Goal: Transaction & Acquisition: Purchase product/service

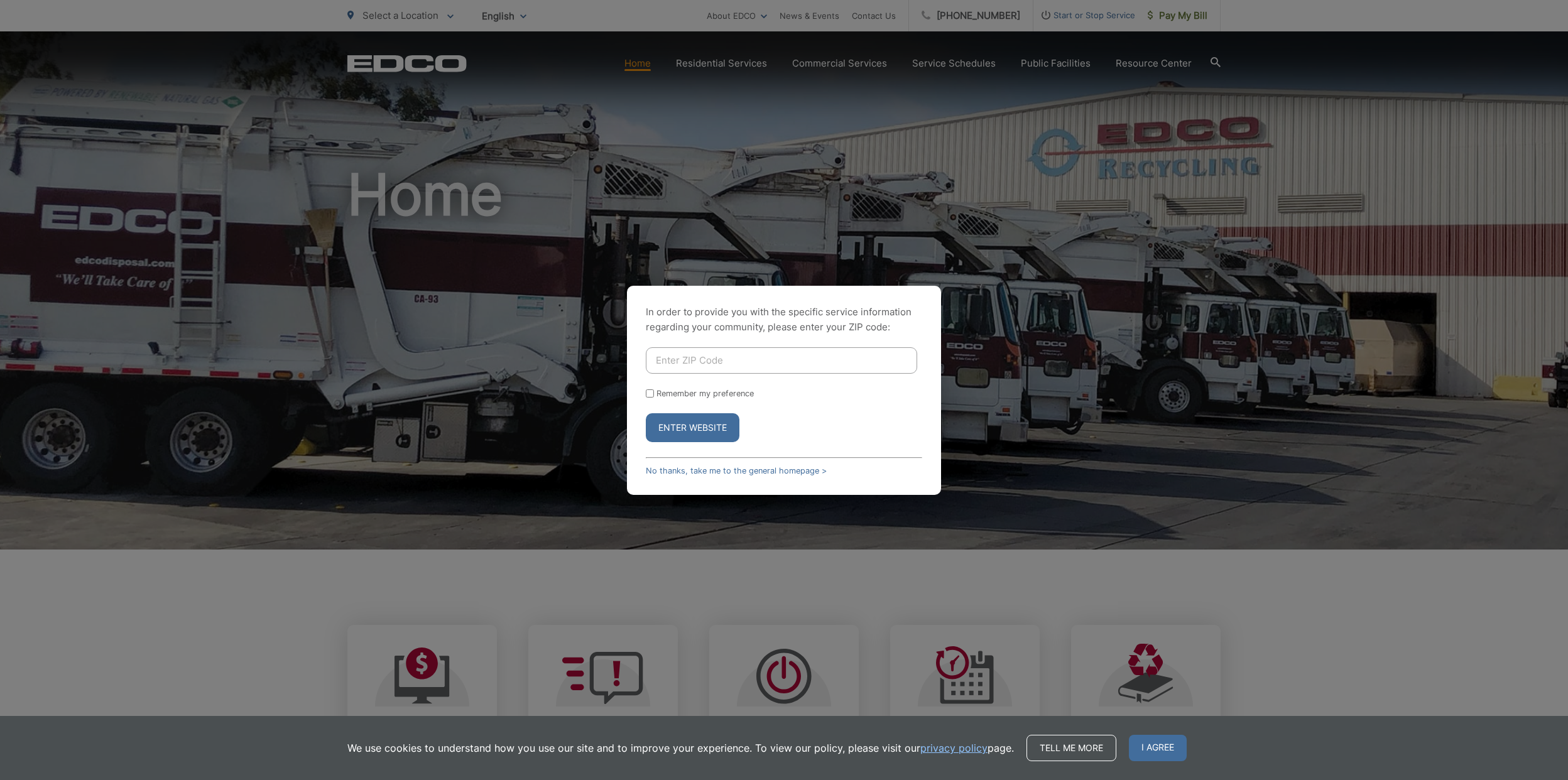
click at [744, 366] on input "Enter ZIP Code" at bounding box center [781, 360] width 271 height 27
type input "92019"
click at [648, 393] on input "Remember my preference" at bounding box center [650, 394] width 9 height 9
checkbox input "true"
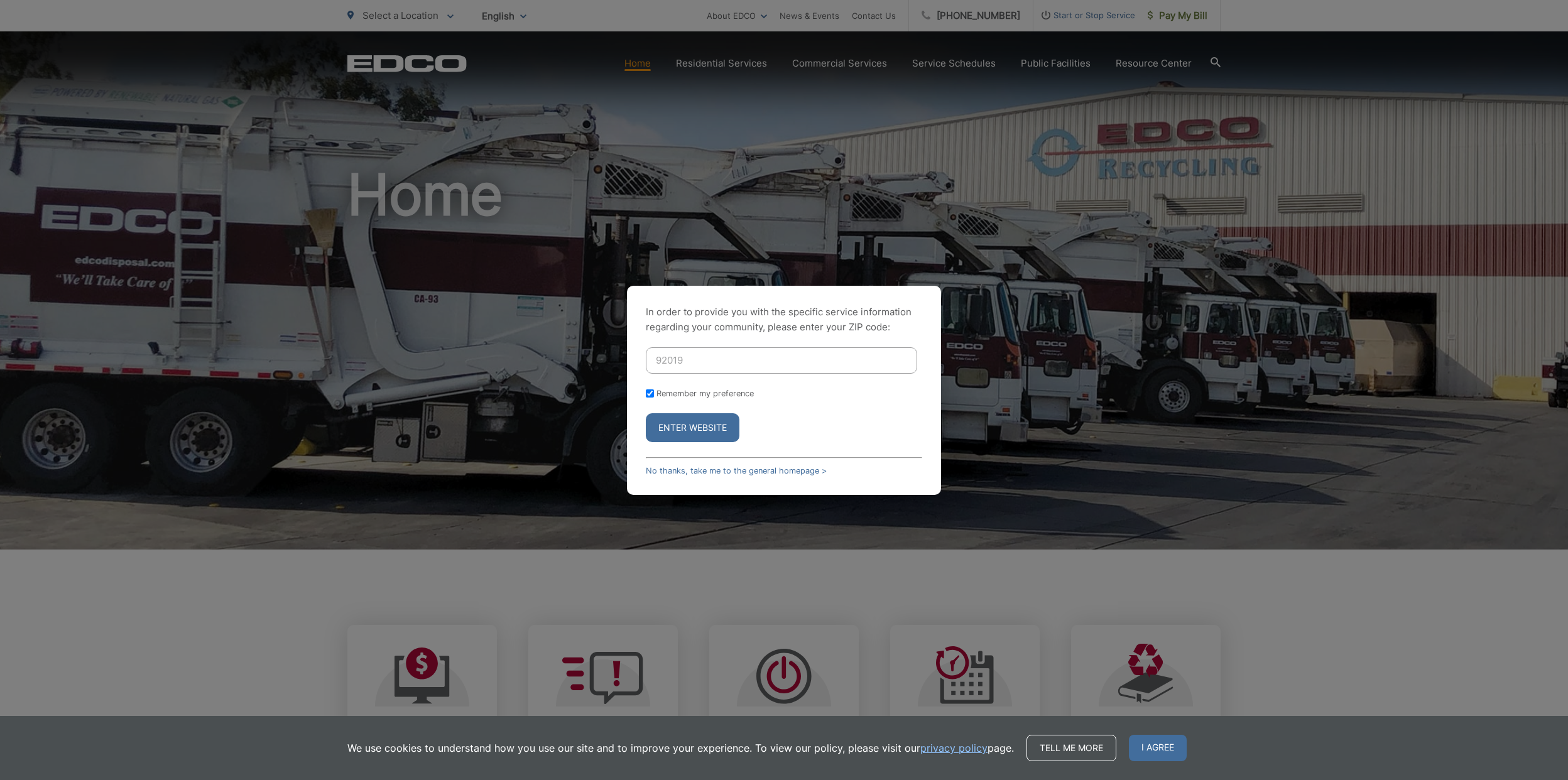
click at [695, 426] on button "Enter Website" at bounding box center [692, 428] width 93 height 29
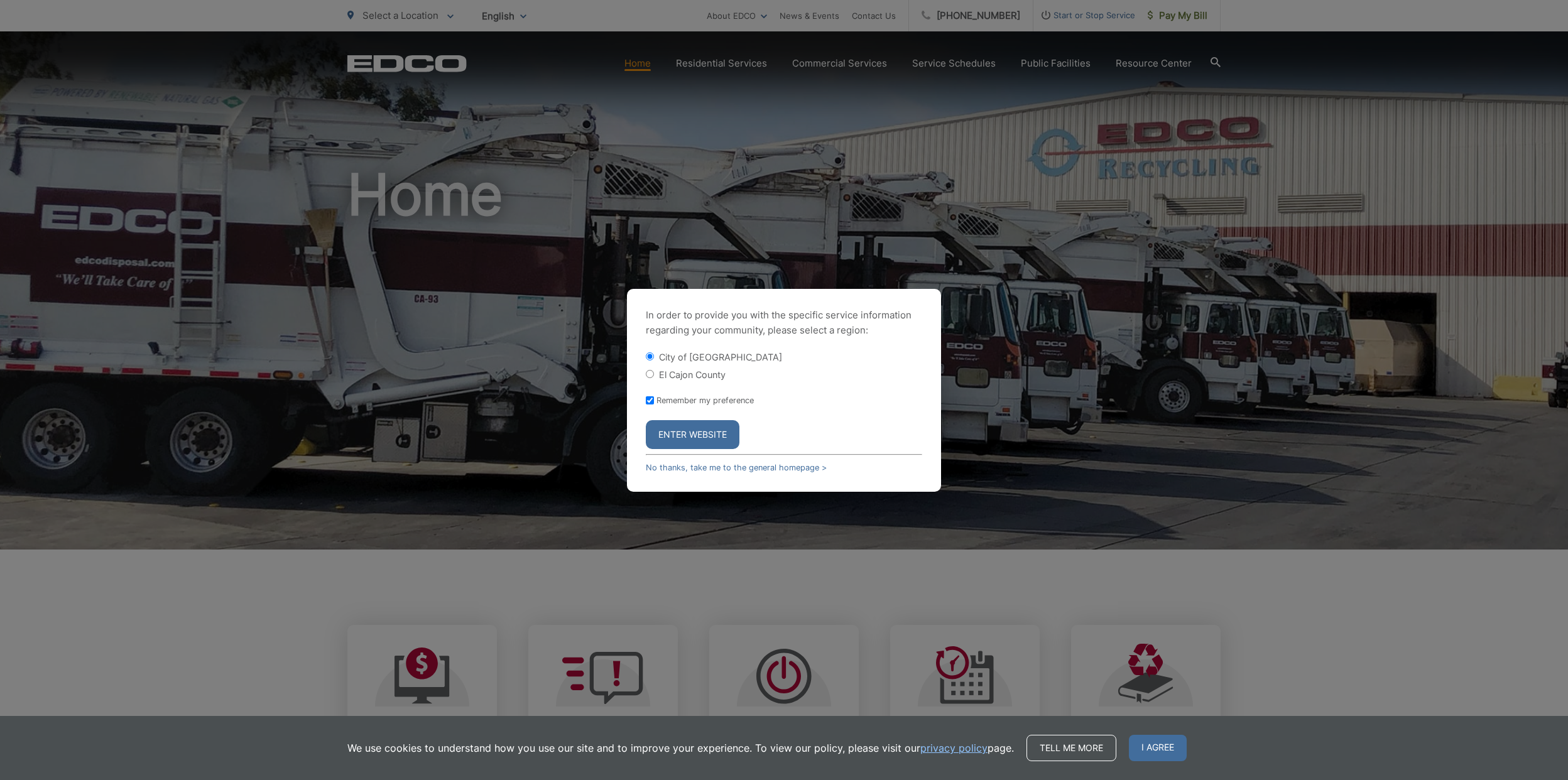
click at [652, 372] on input "El Cajon County" at bounding box center [650, 374] width 9 height 9
radio input "true"
click at [697, 435] on button "Enter Website" at bounding box center [692, 435] width 93 height 29
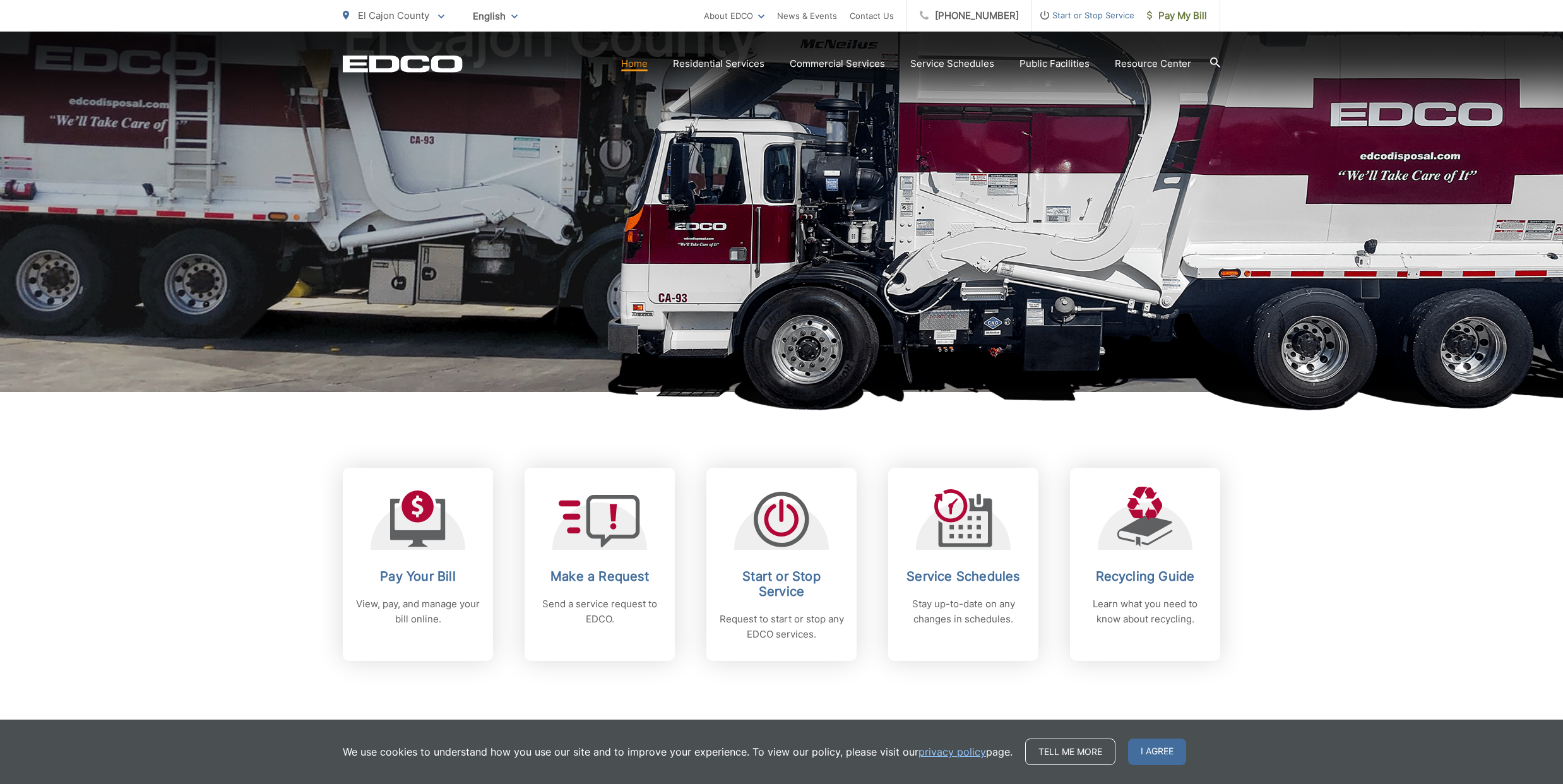
scroll to position [168, 0]
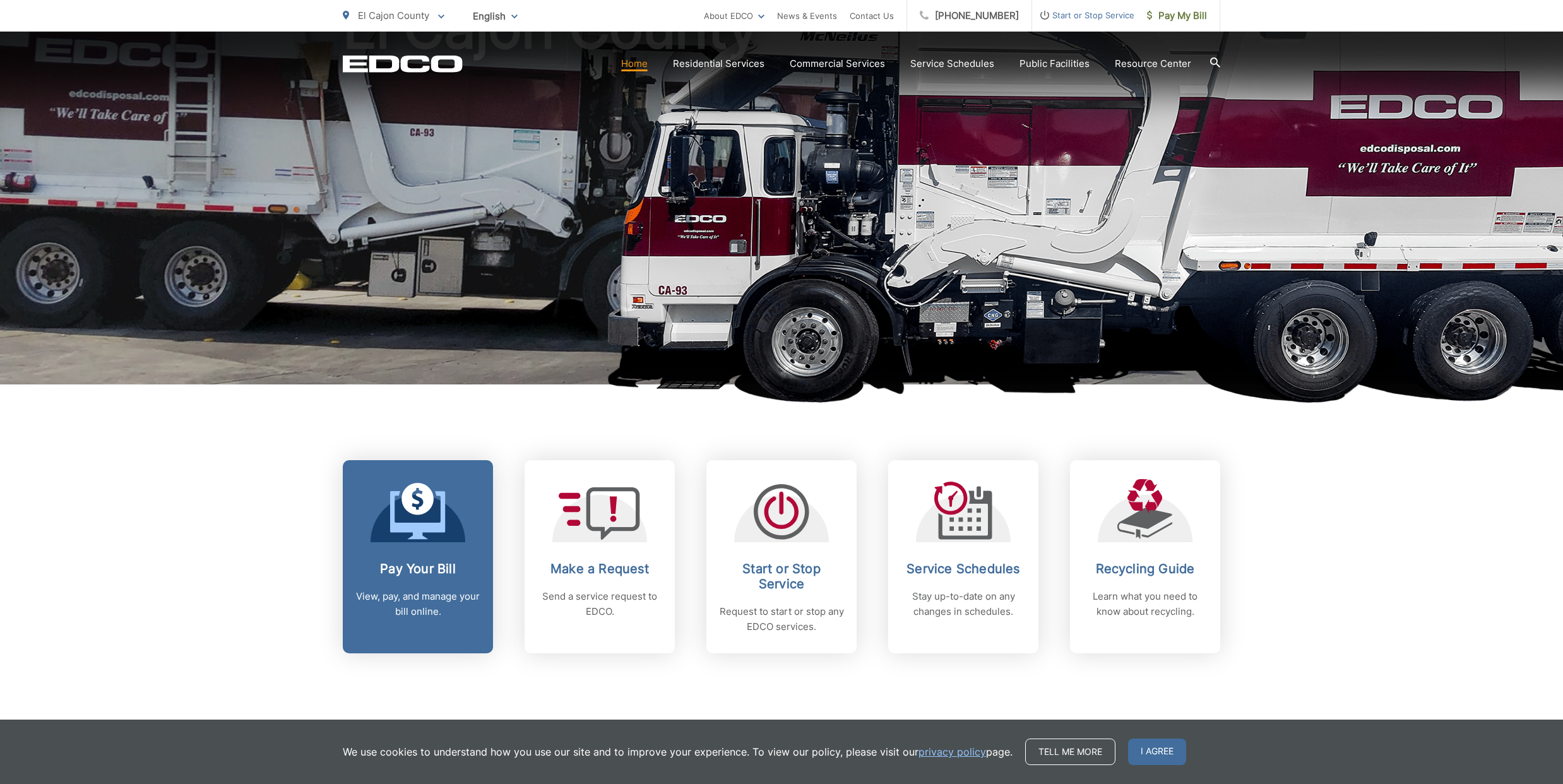
click at [435, 572] on h2 "Pay Your Bill" at bounding box center [417, 569] width 125 height 15
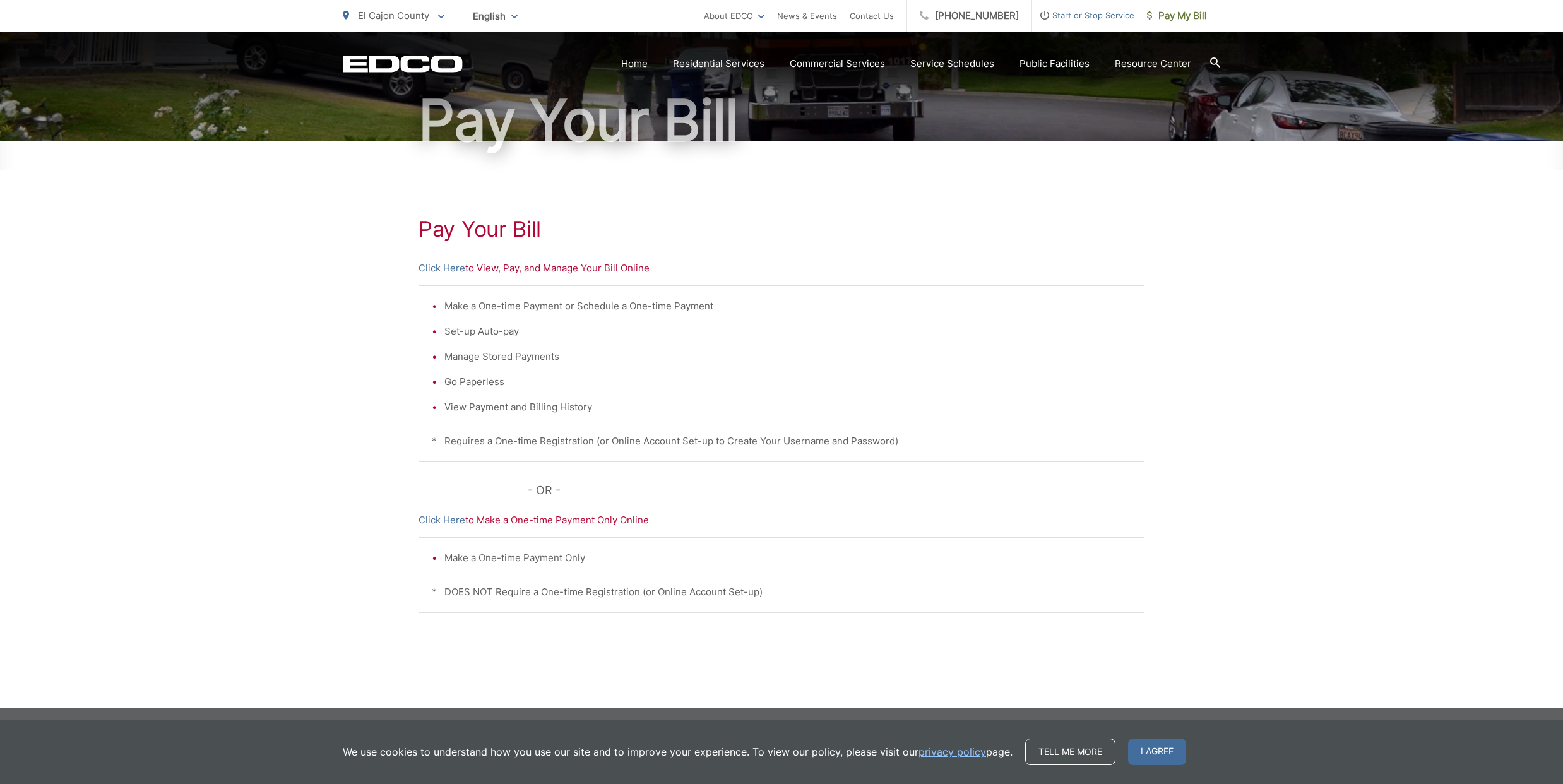
scroll to position [114, 0]
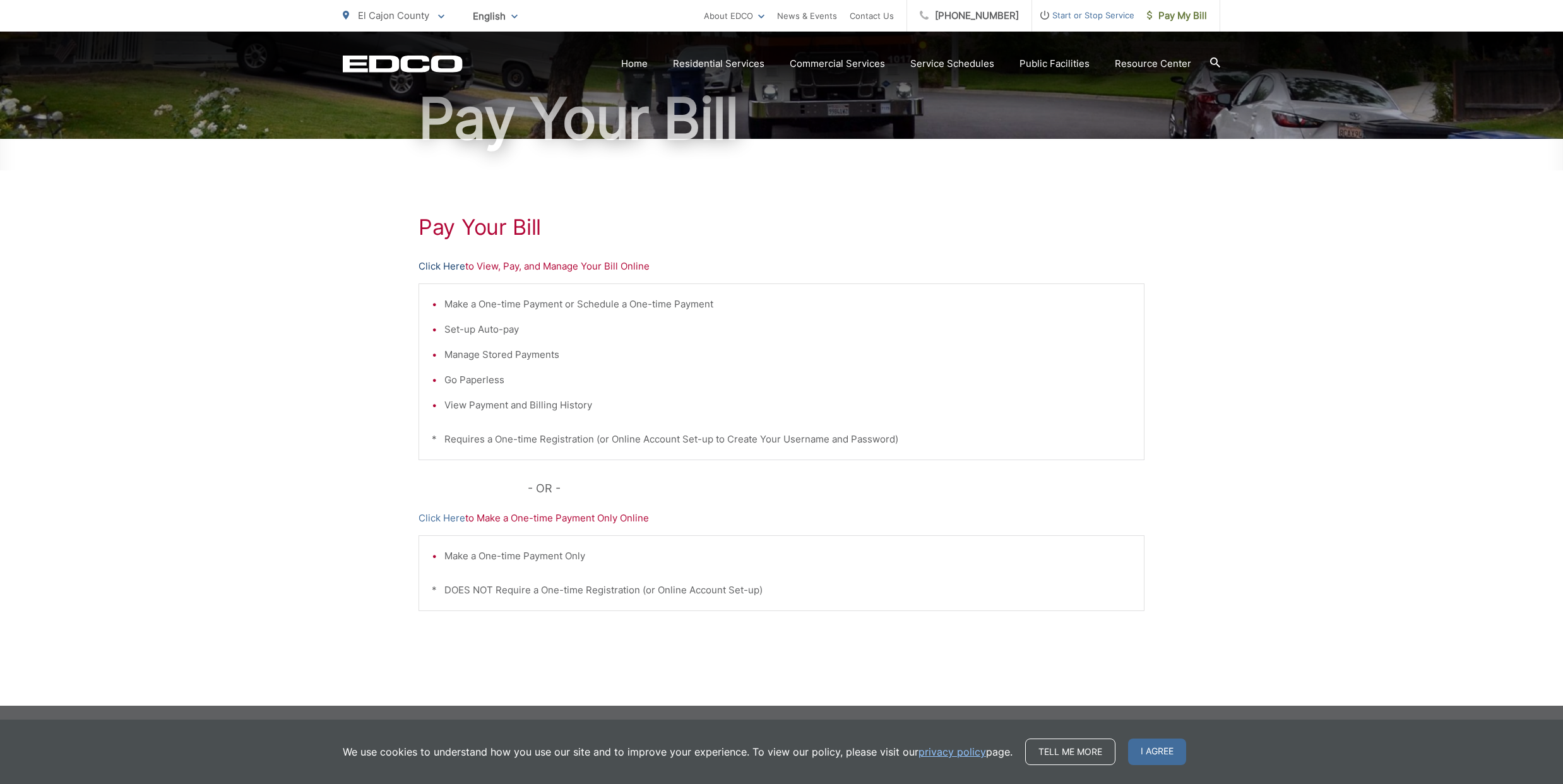
click at [446, 265] on link "Click Here" at bounding box center [442, 267] width 46 height 15
